Goal: Task Accomplishment & Management: Use online tool/utility

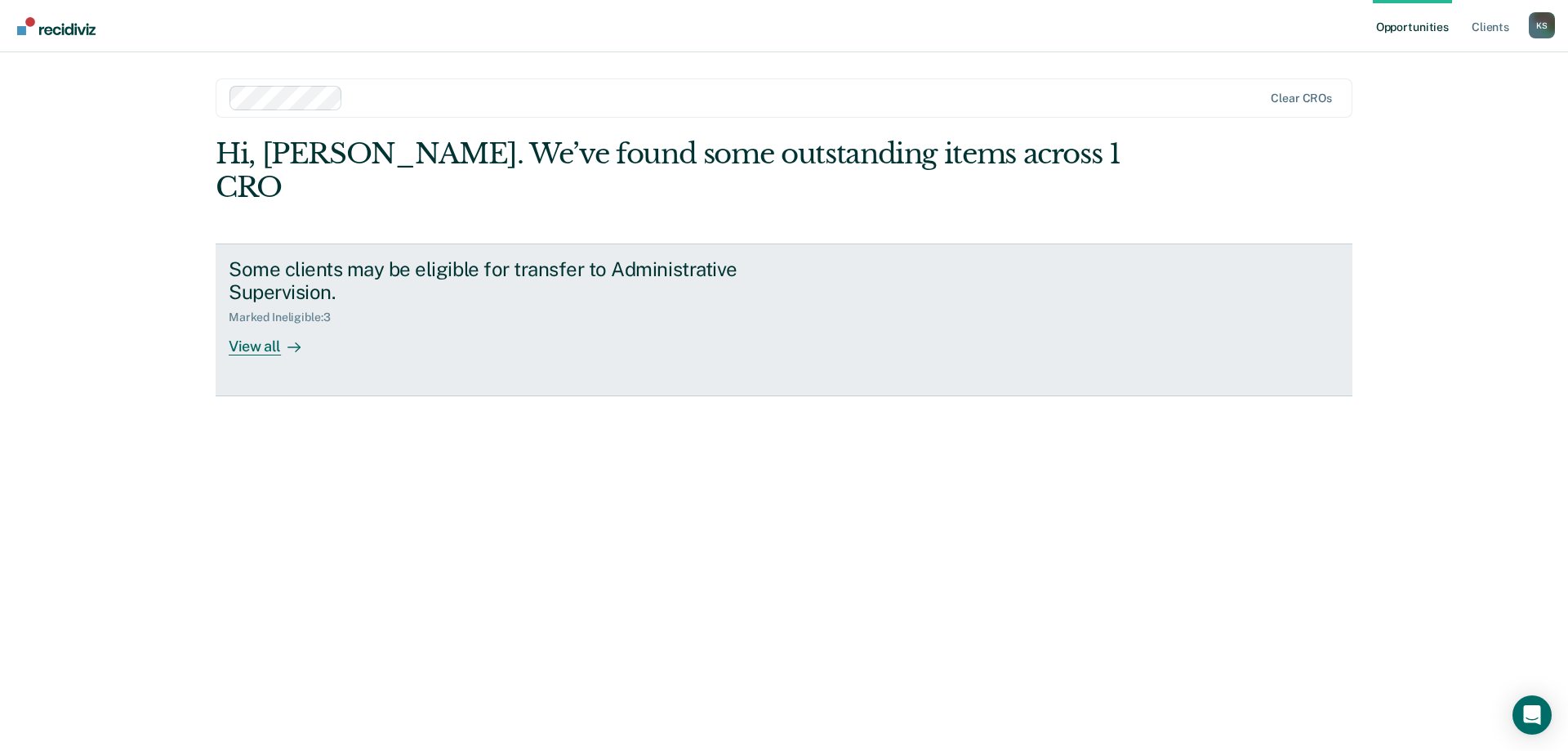
click at [248, 325] on div "View all" at bounding box center [274, 341] width 91 height 32
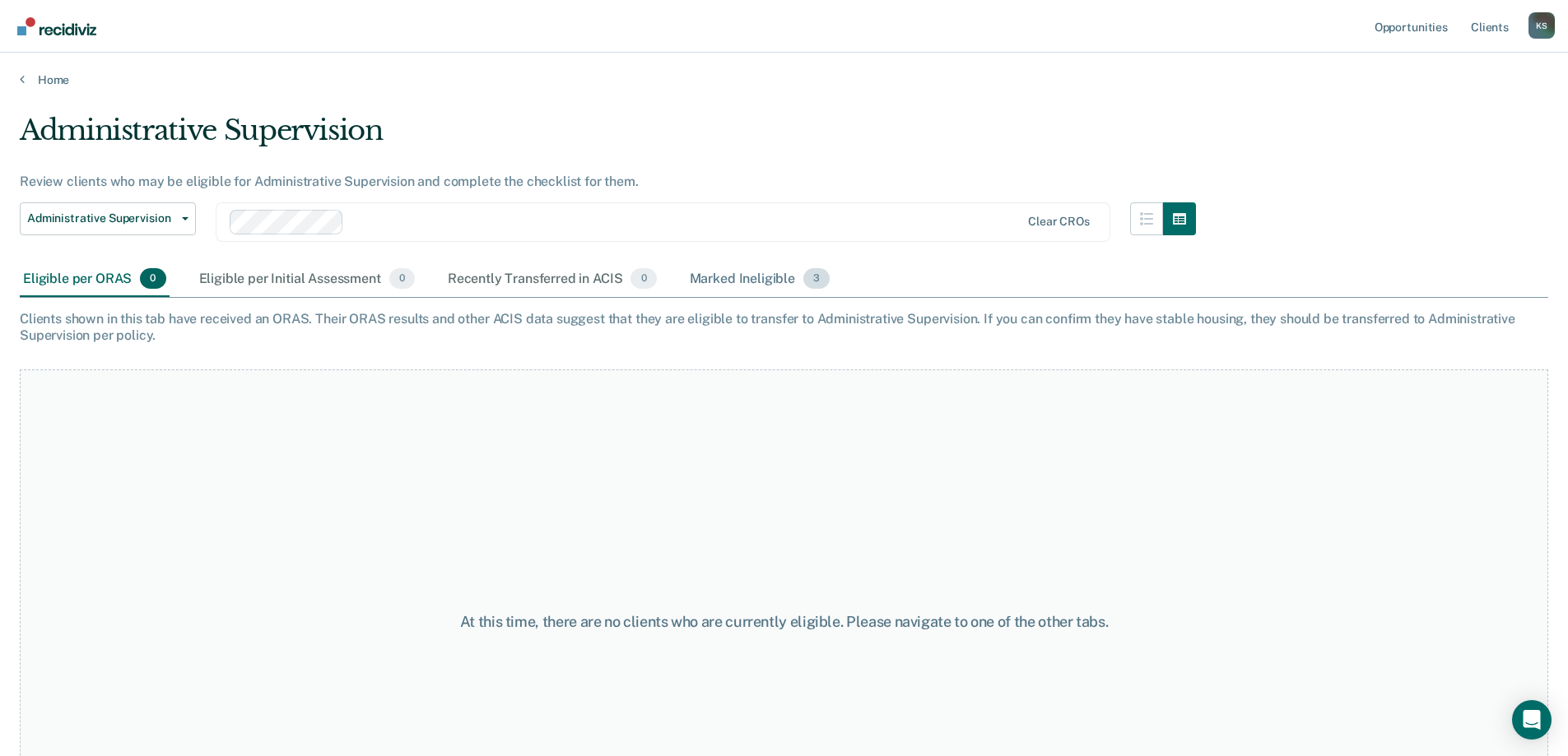
click at [747, 279] on div "Marked Ineligible 3" at bounding box center [759, 279] width 147 height 36
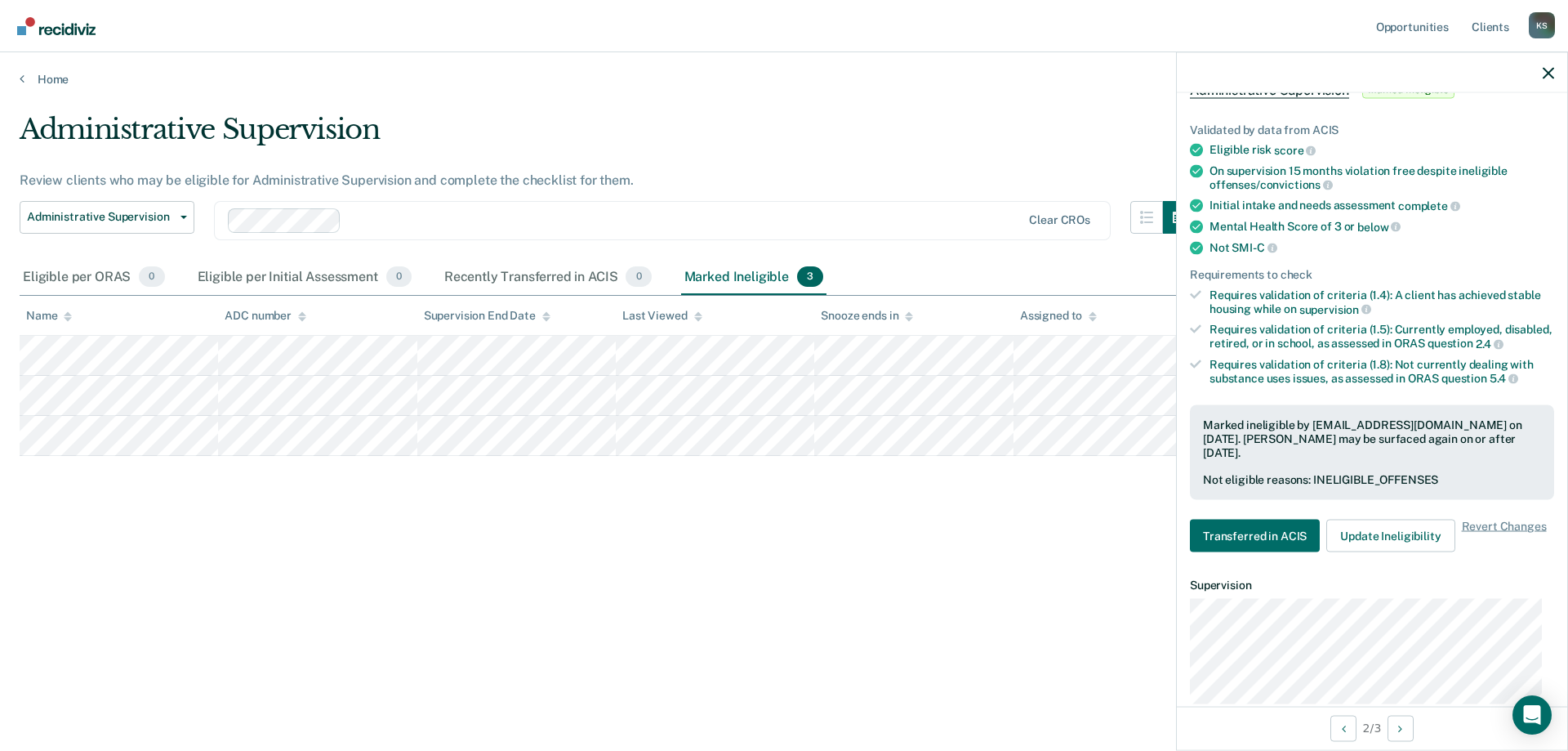
scroll to position [138, 0]
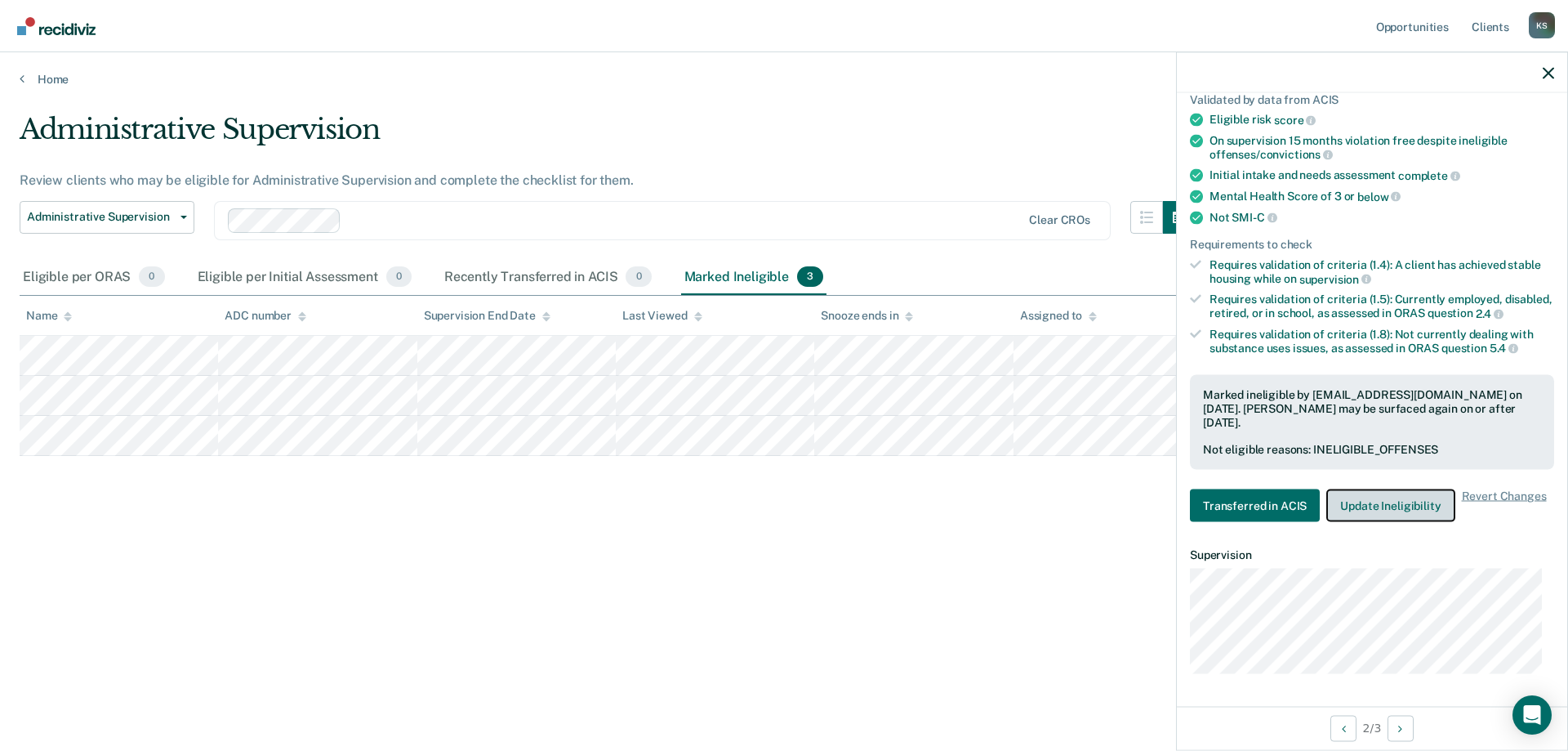
click at [1390, 503] on button "Update Ineligibility" at bounding box center [1391, 506] width 128 height 33
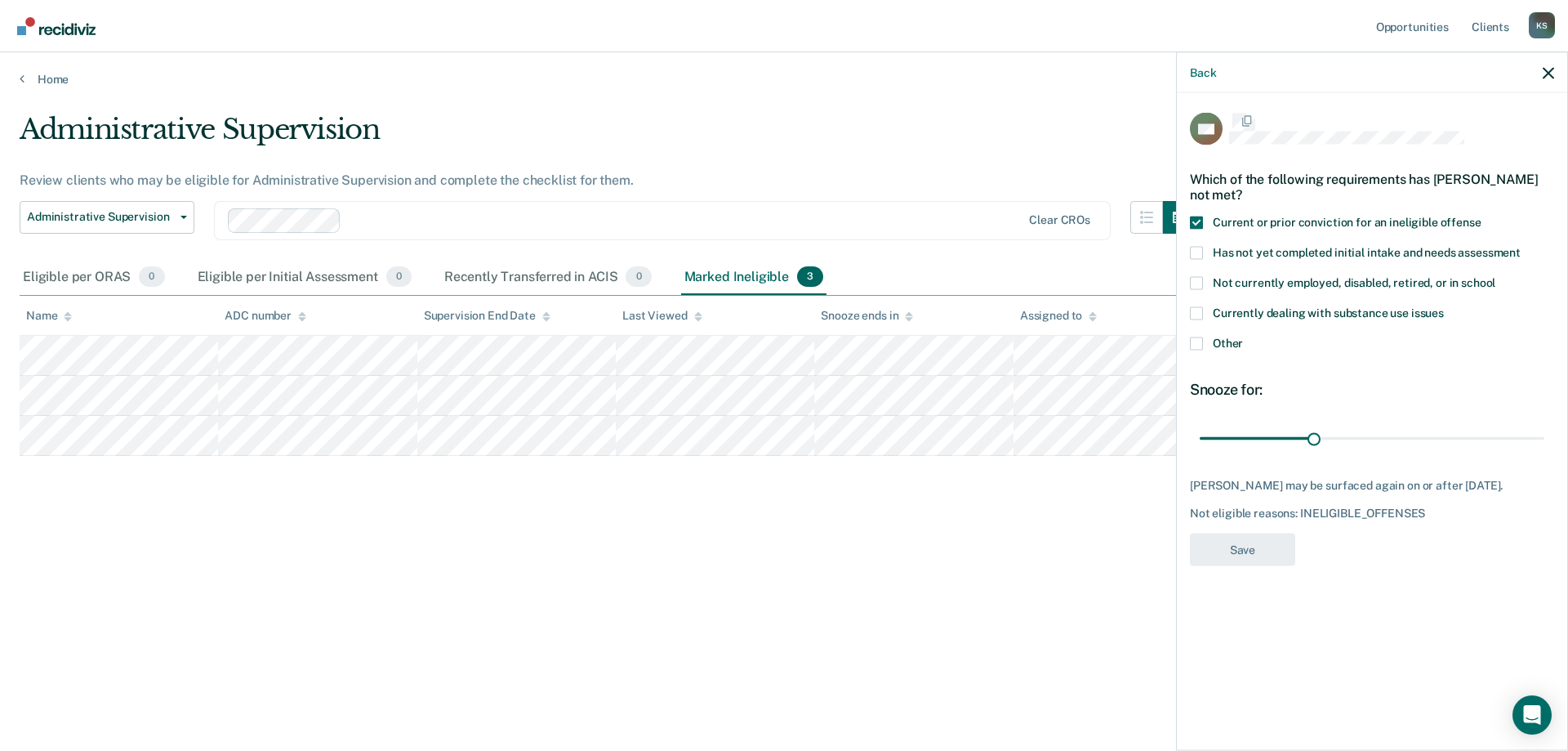
scroll to position [0, 0]
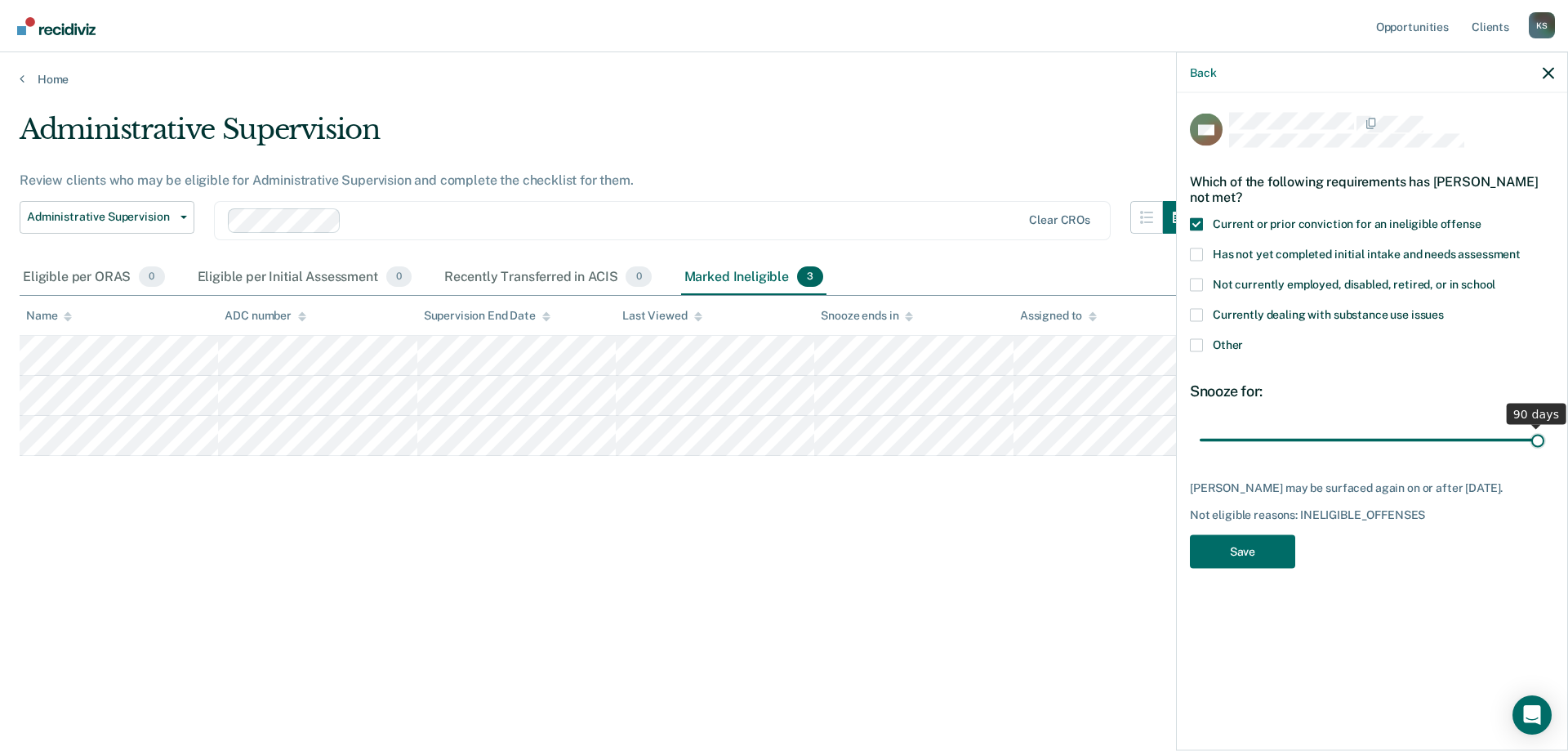
drag, startPoint x: 1312, startPoint y: 440, endPoint x: 1567, endPoint y: 433, distance: 255.1
type input "90"
click at [1544, 433] on input "range" at bounding box center [1373, 440] width 345 height 28
click at [1255, 568] on button "Save" at bounding box center [1243, 552] width 106 height 34
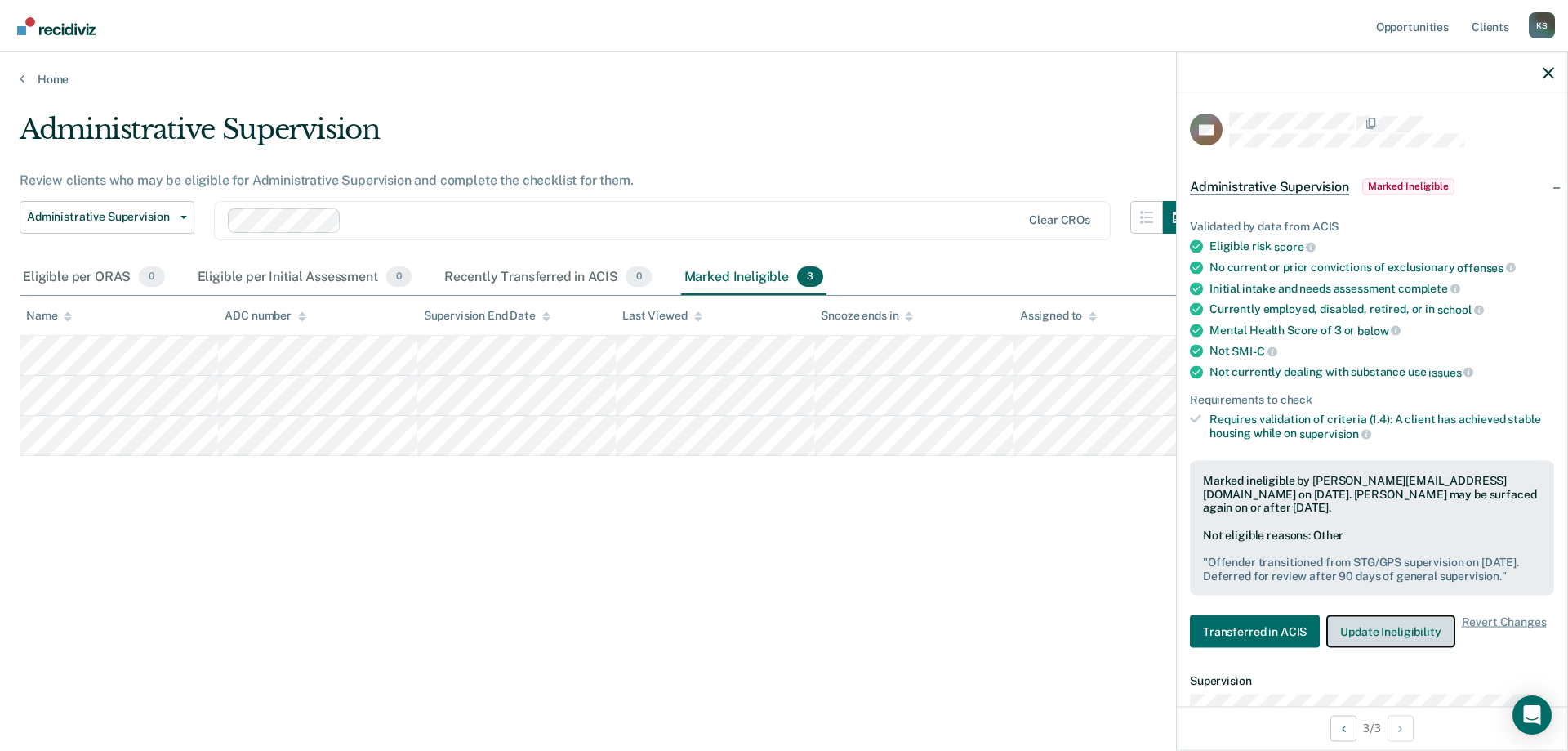
click at [1379, 648] on button "Update Ineligibility" at bounding box center [1391, 631] width 128 height 33
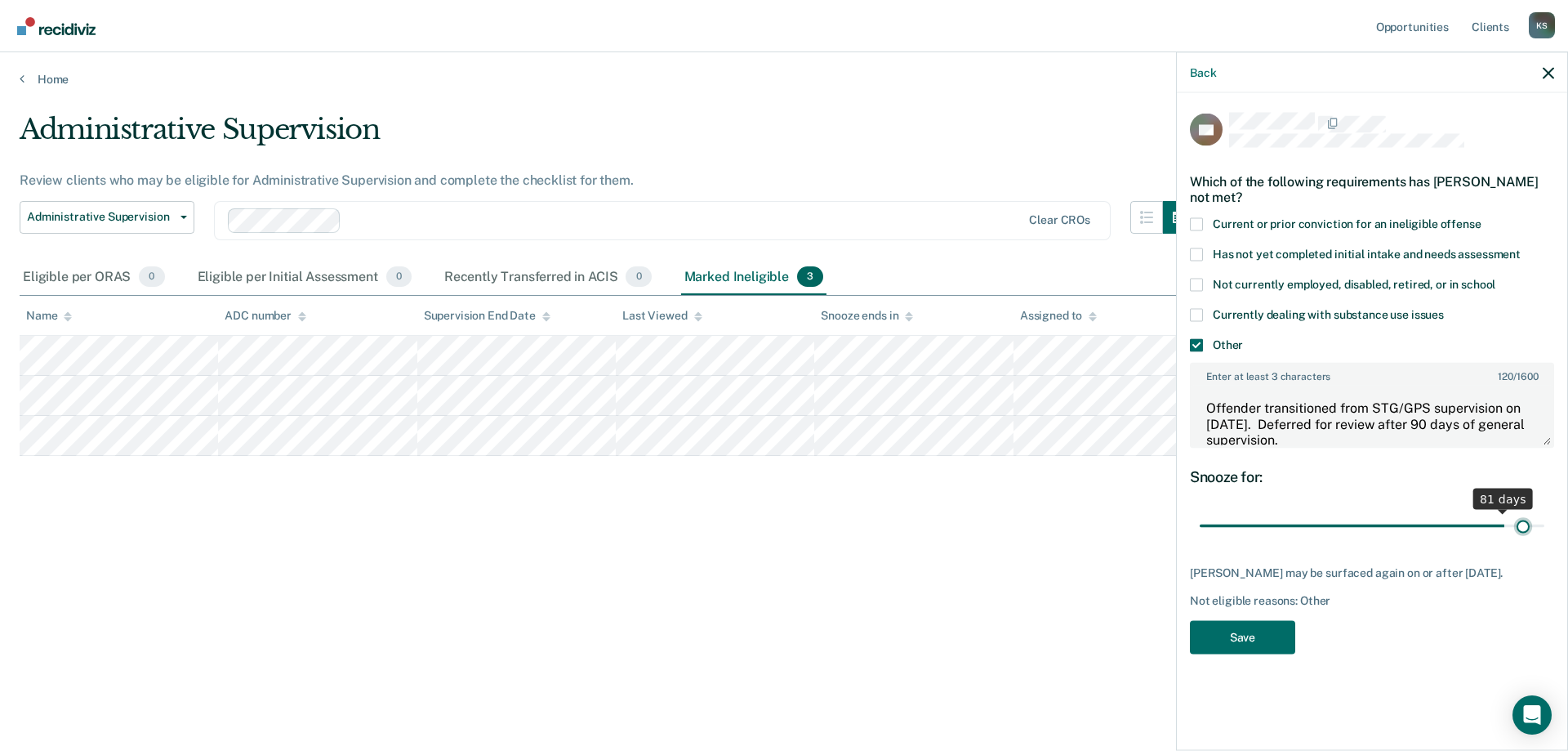
type input "90"
drag, startPoint x: 1537, startPoint y: 520, endPoint x: 1558, endPoint y: 526, distance: 21.8
click at [1544, 526] on input "range" at bounding box center [1373, 526] width 345 height 28
click at [1471, 644] on div "TD Which of the following requirements has [PERSON_NAME] not met? Current or pr…" at bounding box center [1372, 389] width 364 height 551
click at [900, 643] on div "Administrative Supervision Review clients who may be eligible for Administrativ…" at bounding box center [784, 397] width 1529 height 568
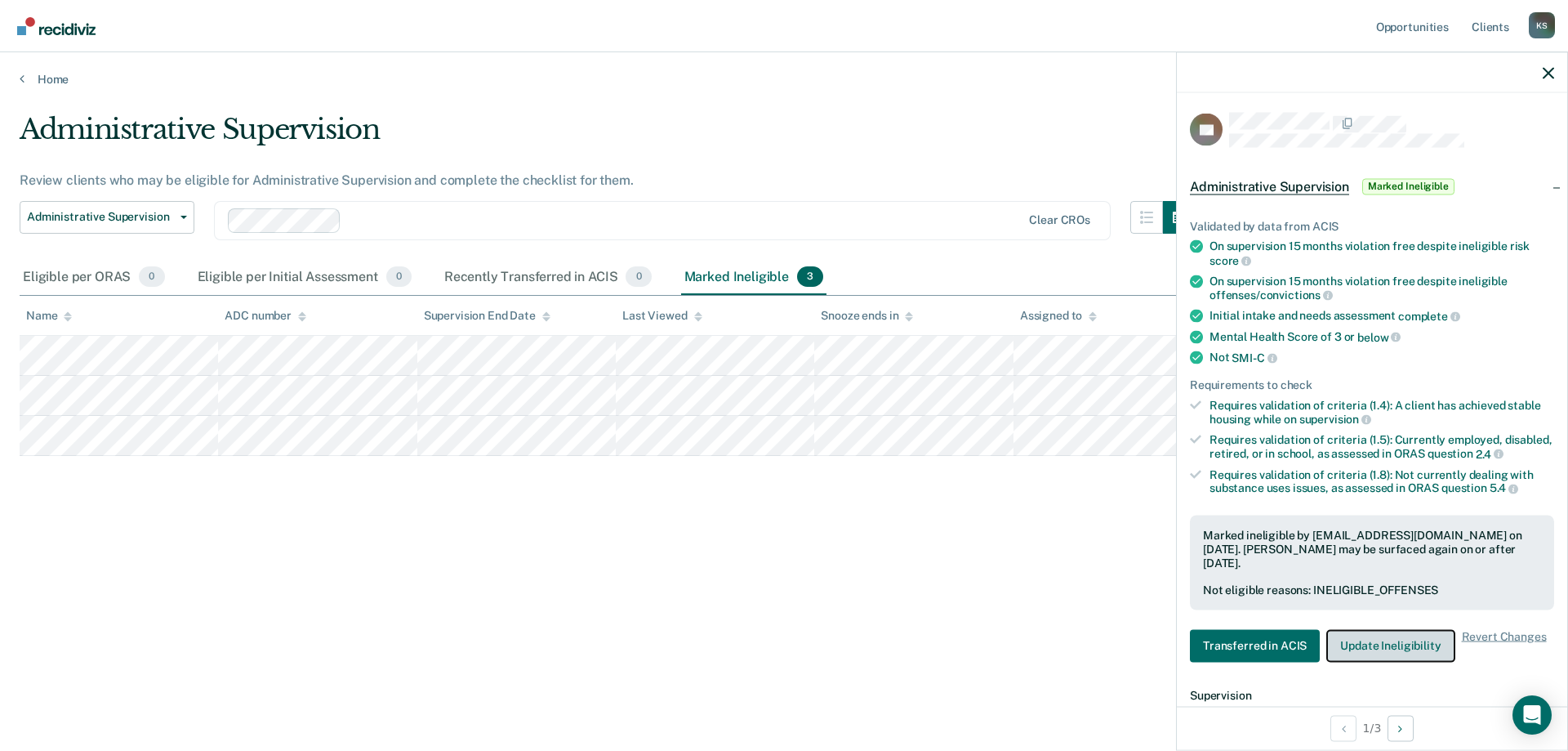
click at [1373, 659] on button "Update Ineligibility" at bounding box center [1391, 645] width 128 height 33
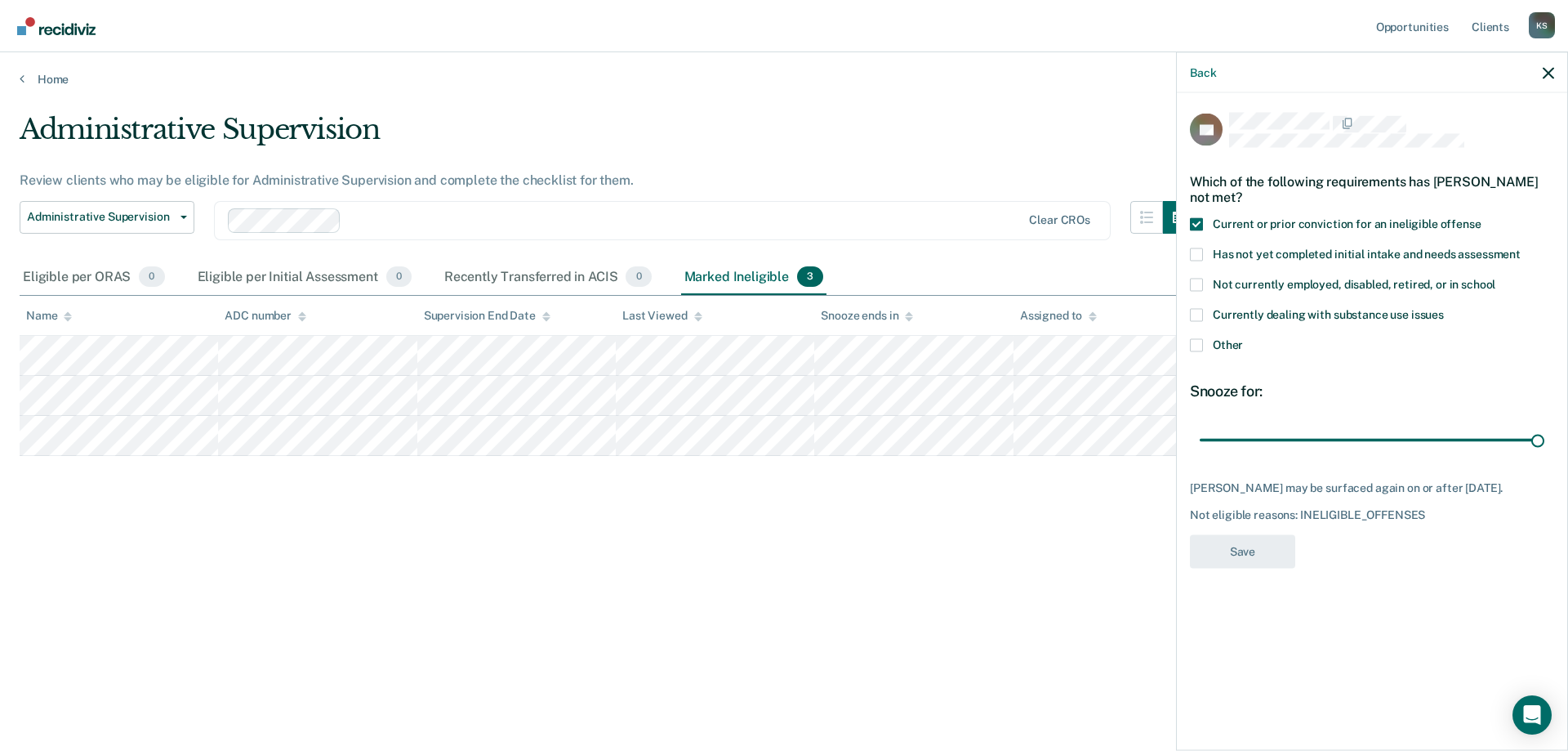
click at [906, 605] on div "Administrative Supervision Review clients who may be eligible for Administrativ…" at bounding box center [784, 371] width 1529 height 516
click at [765, 602] on div "Administrative Supervision Review clients who may be eligible for Administrativ…" at bounding box center [784, 371] width 1529 height 516
click at [1545, 75] on icon "button" at bounding box center [1548, 73] width 11 height 11
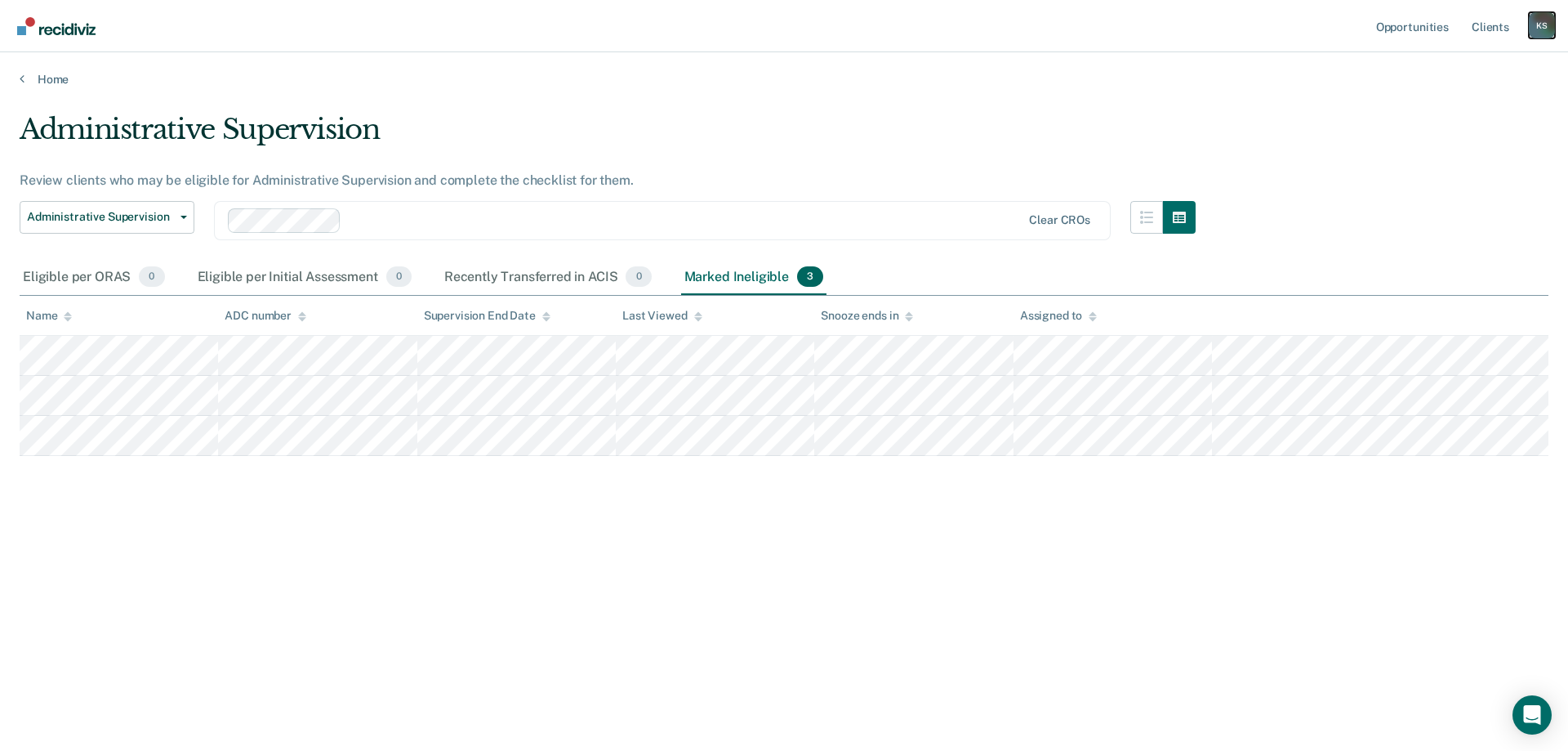
click at [1545, 22] on div "K S" at bounding box center [1543, 25] width 26 height 26
click at [1450, 110] on link "Log Out" at bounding box center [1476, 108] width 131 height 14
